Goal: Information Seeking & Learning: Learn about a topic

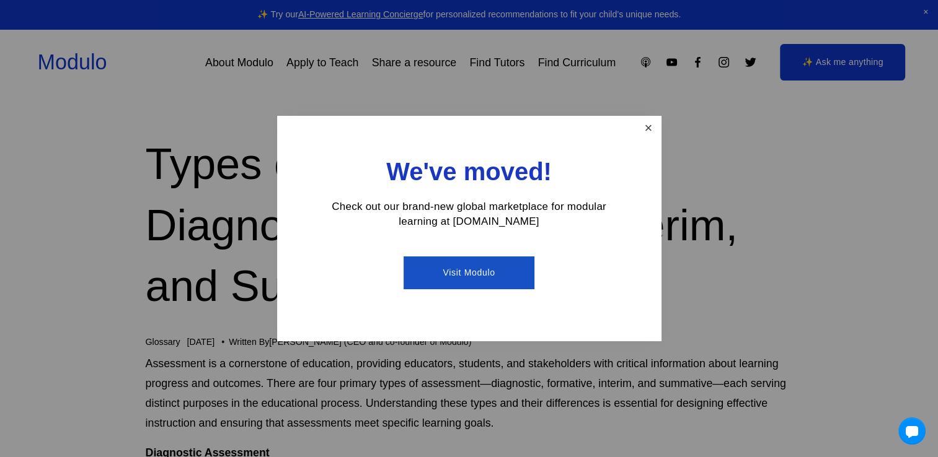
click at [643, 123] on link "Close" at bounding box center [648, 129] width 22 height 22
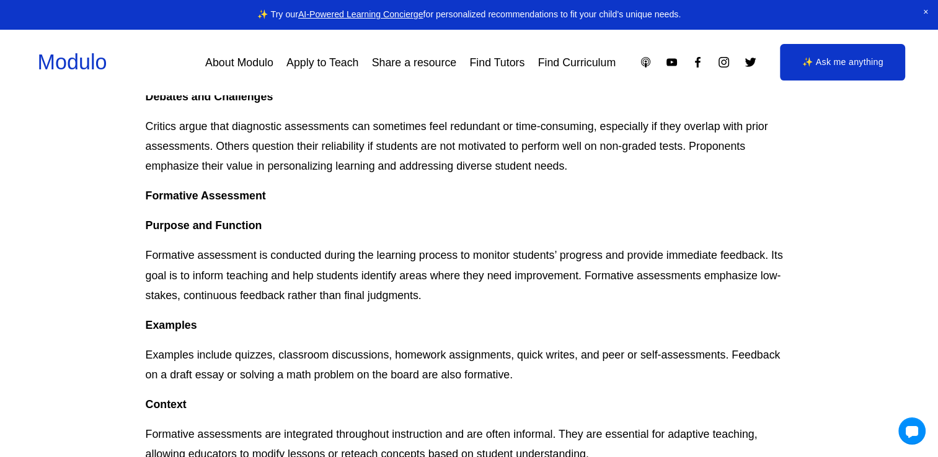
scroll to position [744, 0]
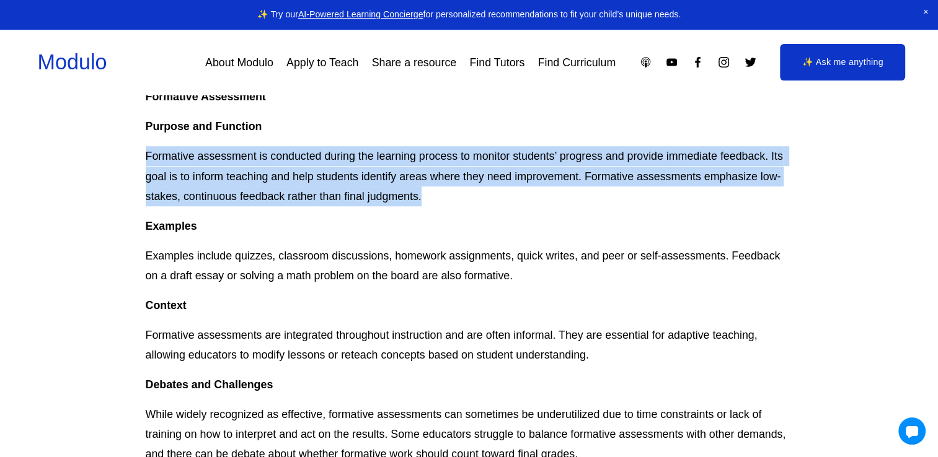
drag, startPoint x: 143, startPoint y: 158, endPoint x: 446, endPoint y: 198, distance: 305.7
copy p "Formative assessment is conducted during the learning process to monitor studen…"
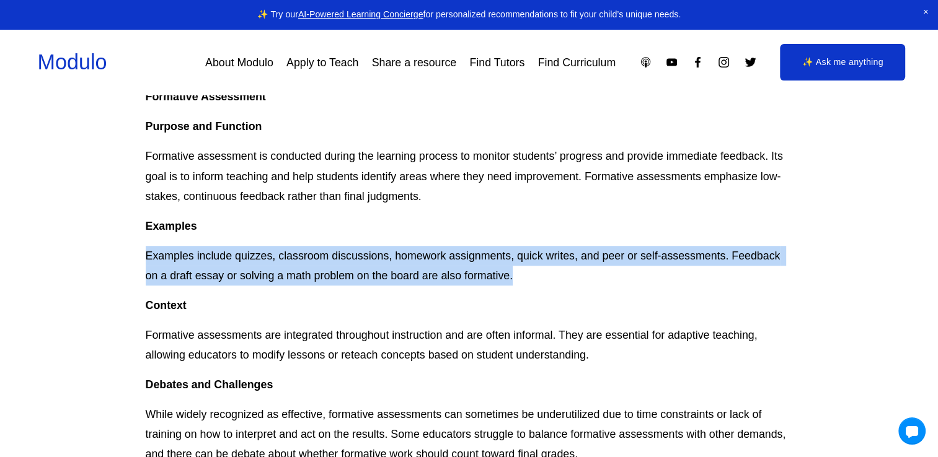
drag, startPoint x: 147, startPoint y: 260, endPoint x: 545, endPoint y: 281, distance: 399.0
click at [545, 281] on p "Examples include quizzes, classroom discussions, homework assignments, quick wr…" at bounding box center [469, 266] width 647 height 40
copy p "Examples include quizzes, classroom discussions, homework assignments, quick wr…"
click at [227, 249] on p "Examples include quizzes, classroom discussions, homework assignments, quick wr…" at bounding box center [469, 266] width 647 height 40
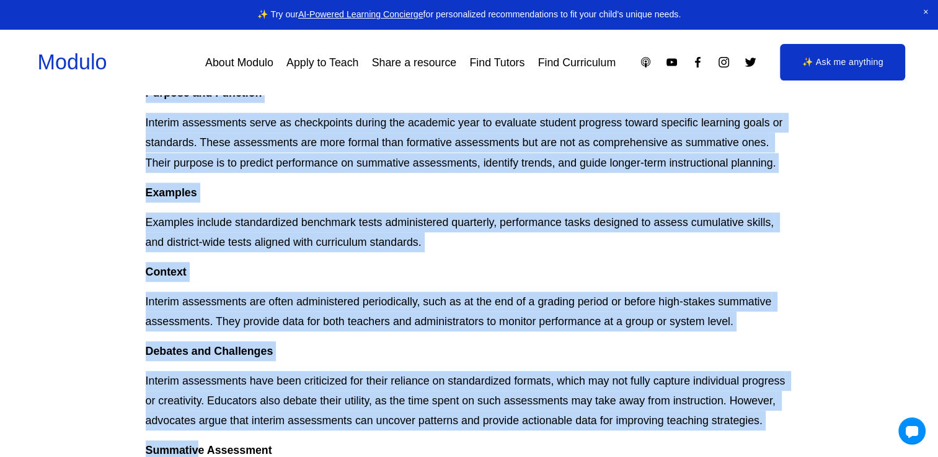
scroll to position [1330, 0]
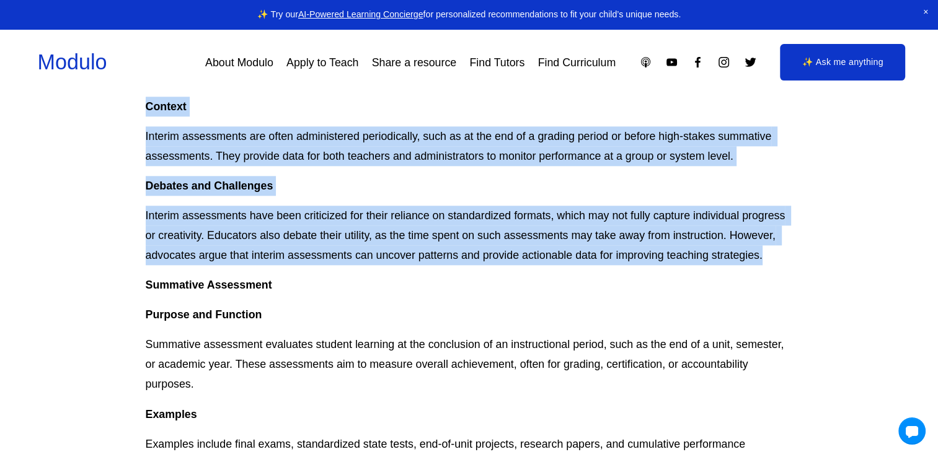
drag, startPoint x: 145, startPoint y: 227, endPoint x: 776, endPoint y: 261, distance: 632.4
click at [776, 261] on div "Assessment is a cornerstone of education, providing educators, students, and st…" at bounding box center [469, 91] width 647 height 2135
copy div "Examples Examples include quizzes, classroom discussions, homework assignments,…"
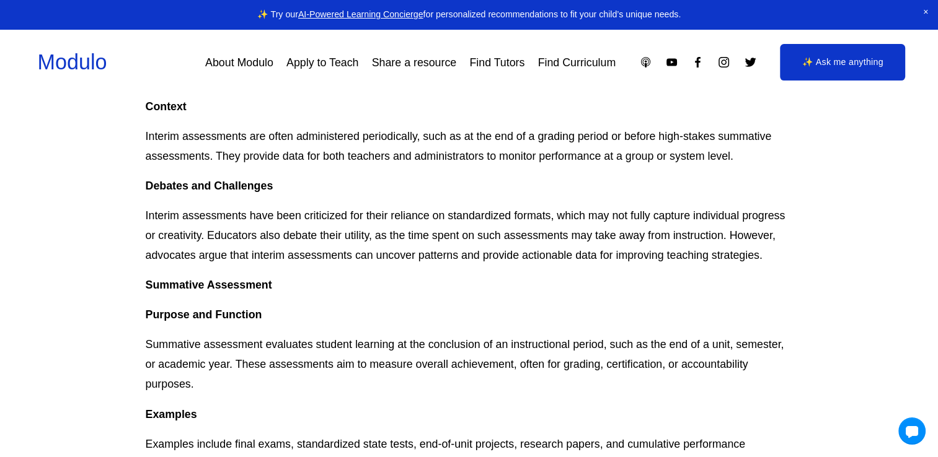
click at [110, 305] on article "Types of Assessment: Diagnostic, Formative, Interim, and Summative Glossary [DA…" at bounding box center [469, 134] width 938 height 2734
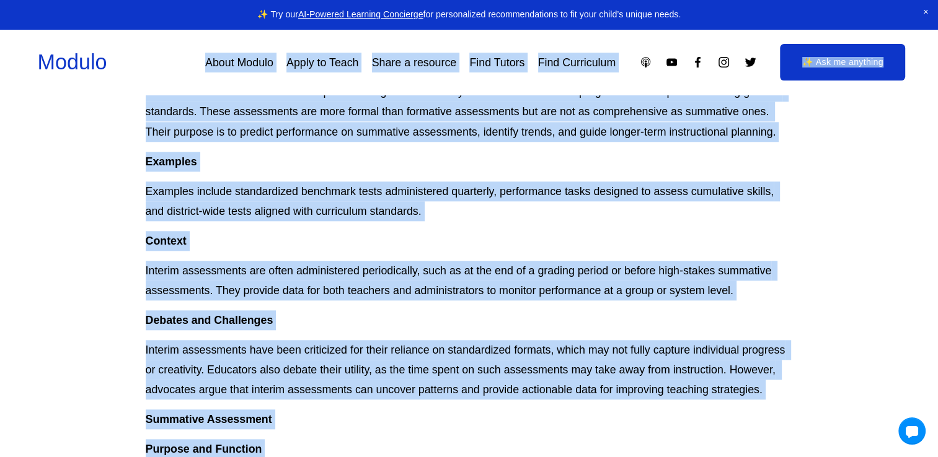
scroll to position [1179, 0]
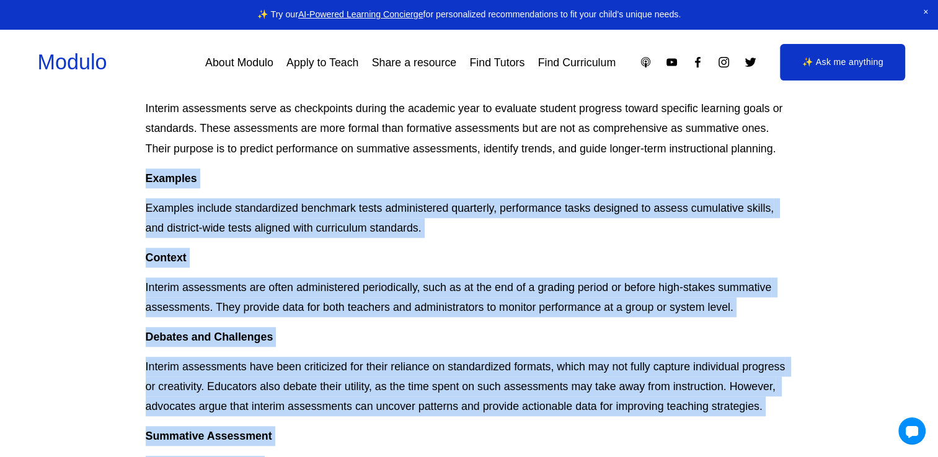
drag, startPoint x: 146, startPoint y: 349, endPoint x: 108, endPoint y: 170, distance: 182.4
click at [108, 170] on article "Types of Assessment: Diagnostic, Formative, Interim, and Summative Glossary [DA…" at bounding box center [469, 285] width 938 height 2734
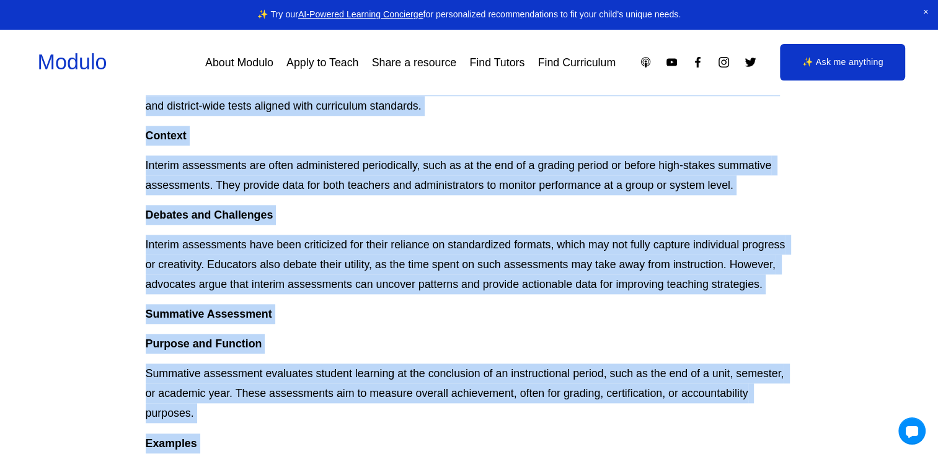
scroll to position [1373, 0]
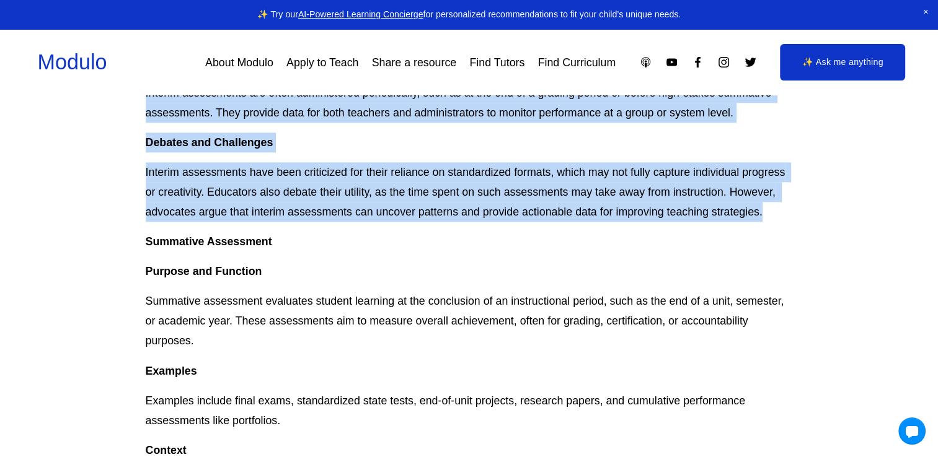
drag, startPoint x: 143, startPoint y: 176, endPoint x: 799, endPoint y: 208, distance: 657.0
click at [799, 208] on div "Assessment is a cornerstone of education, providing educators, students, and st…" at bounding box center [469, 48] width 668 height 2135
copy div "Interim (or Benchmark) Assessment Purpose and Function Interim assessments serv…"
